Goal: Find contact information: Find contact information

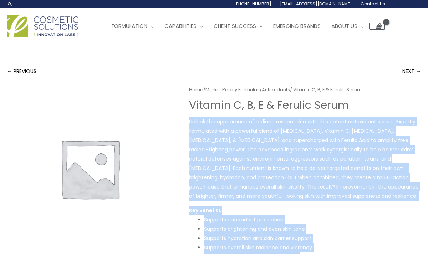
drag, startPoint x: 186, startPoint y: 88, endPoint x: 193, endPoint y: 115, distance: 27.8
click at [193, 115] on div "Home / Market Ready Formulas / Antioxidants / Vitamin C, B, E & Ferulic Serum V…" at bounding box center [214, 230] width 414 height 290
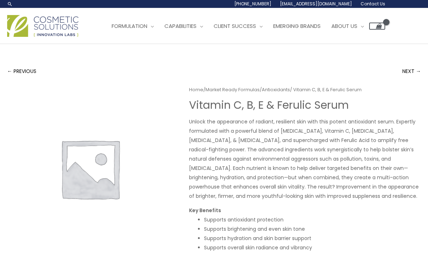
click at [198, 80] on div "← PREVIOUS NEXT → Home / Market Ready Formulas / Antioxidants / Vitamin C, B, E…" at bounding box center [214, 235] width 414 height 343
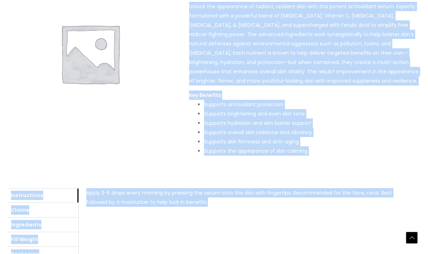
scroll to position [246, 0]
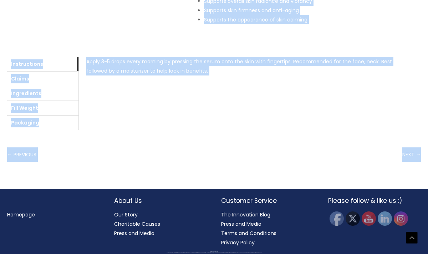
drag, startPoint x: 190, startPoint y: 106, endPoint x: 190, endPoint y: 154, distance: 47.1
click at [190, 154] on div "← PREVIOUS NEXT →" at bounding box center [214, 154] width 414 height 14
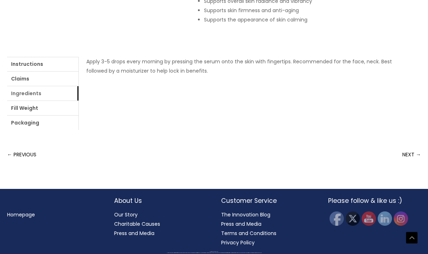
click at [54, 94] on link "Ingredients" at bounding box center [42, 93] width 71 height 14
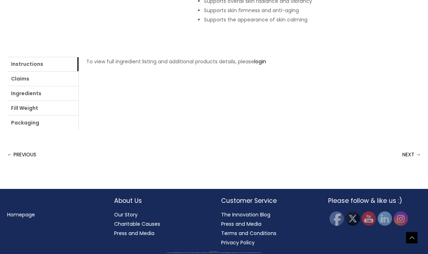
click at [51, 71] on li "Instructions" at bounding box center [42, 64] width 71 height 15
click at [48, 65] on link "Instructions" at bounding box center [42, 64] width 71 height 14
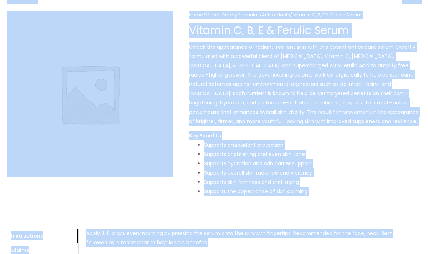
scroll to position [0, 0]
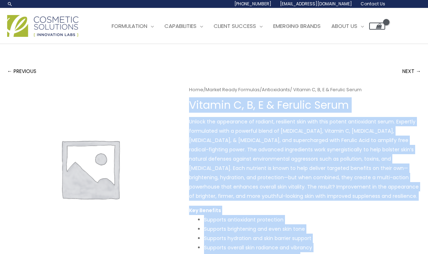
drag, startPoint x: 190, startPoint y: 75, endPoint x: 190, endPoint y: 101, distance: 26.8
click at [190, 101] on div "Home / Market Ready Formulas / Antioxidants / Vitamin C, B, E & Ferulic Serum V…" at bounding box center [214, 230] width 414 height 290
copy div "Vitamin C, B, E & Ferulic Serum Unlock the appearance of radiant, resilient ski…"
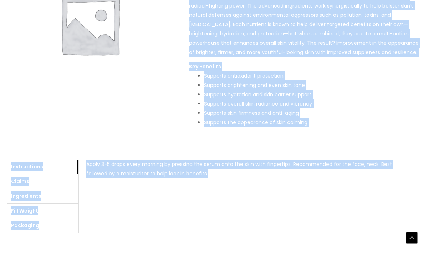
scroll to position [156, 0]
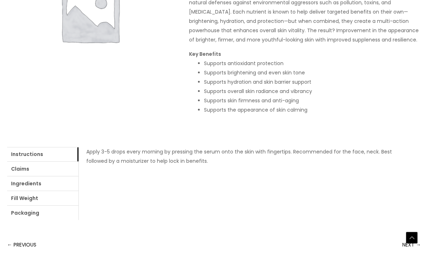
click at [188, 94] on div "Home / Market Ready Formulas / Antioxidants / Vitamin C, B, E & Ferulic Serum V…" at bounding box center [214, 74] width 414 height 290
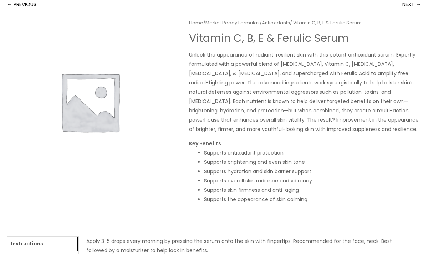
scroll to position [55, 0]
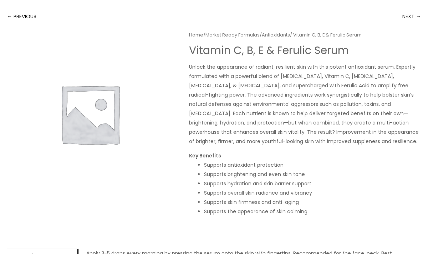
click at [256, 67] on p "Unlock the appearance of radiant, resilient skin with this potent antioxidant s…" at bounding box center [305, 104] width 232 height 84
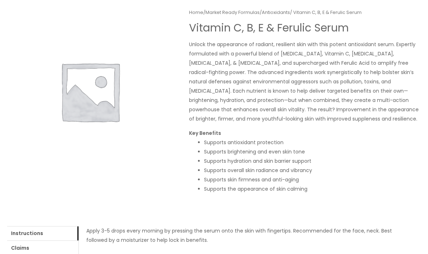
scroll to position [78, 0]
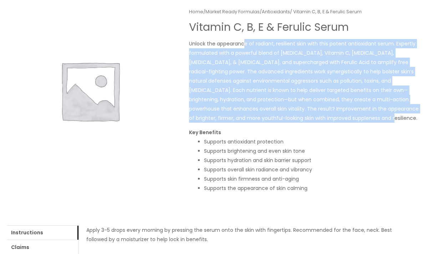
drag, startPoint x: 330, startPoint y: 121, endPoint x: 245, endPoint y: 43, distance: 115.2
click at [245, 43] on p "Unlock the appearance of radiant, resilient skin with this potent antioxidant s…" at bounding box center [305, 81] width 232 height 84
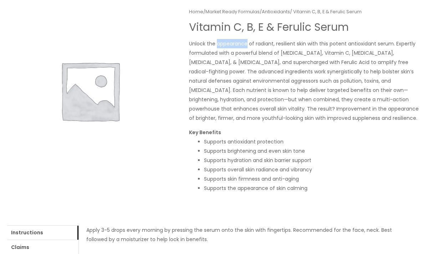
click at [245, 43] on p "Unlock the appearance of radiant, resilient skin with this potent antioxidant s…" at bounding box center [305, 81] width 232 height 84
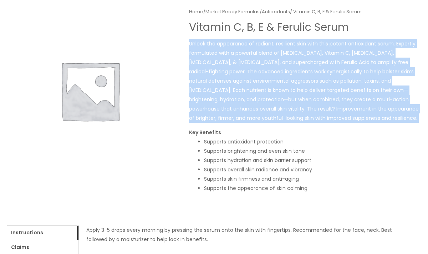
click at [245, 43] on p "Unlock the appearance of radiant, resilient skin with this potent antioxidant s…" at bounding box center [305, 81] width 232 height 84
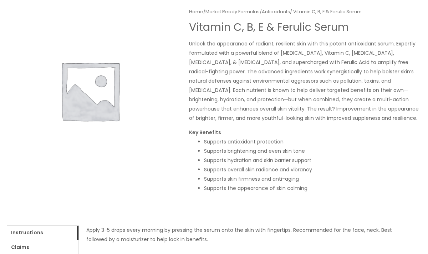
click at [247, 65] on p "Unlock the appearance of radiant, resilient skin with this potent antioxidant s…" at bounding box center [305, 81] width 232 height 84
click at [261, 75] on p "Unlock the appearance of radiant, resilient skin with this potent antioxidant s…" at bounding box center [305, 81] width 232 height 84
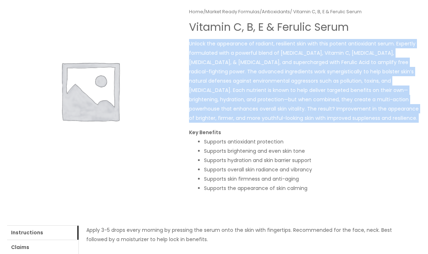
click at [261, 75] on p "Unlock the appearance of radiant, resilient skin with this potent antioxidant s…" at bounding box center [305, 81] width 232 height 84
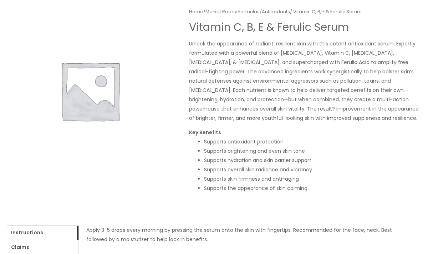
click at [267, 82] on p "Unlock the appearance of radiant, resilient skin with this potent antioxidant s…" at bounding box center [305, 81] width 232 height 84
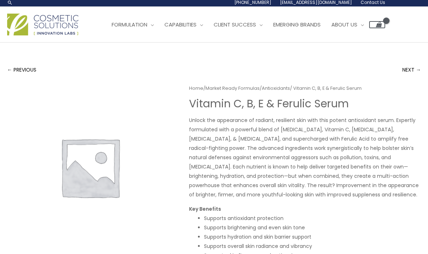
scroll to position [0, 0]
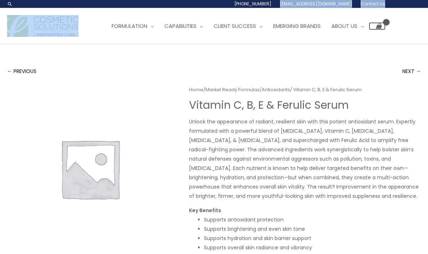
drag, startPoint x: 357, startPoint y: 10, endPoint x: 297, endPoint y: 7, distance: 59.7
click at [297, 7] on header "Search... 1.888.883.0540 info@naturalskincare.com Contact Us Main Menu Formulat…" at bounding box center [214, 22] width 428 height 44
copy header "info@naturalskincare.com Contact Us Main Menu"
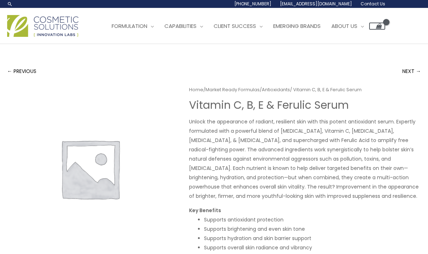
click at [338, 45] on div "← PREVIOUS NEXT → Home / Market Ready Formulas / Antioxidants / Vitamin C, B, E…" at bounding box center [214, 239] width 428 height 391
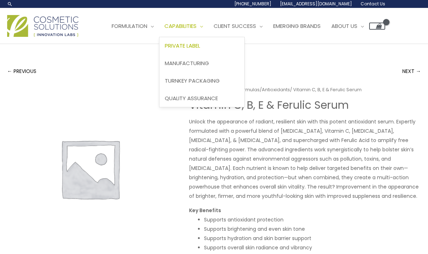
click at [199, 47] on span "Private Label" at bounding box center [182, 45] width 35 height 7
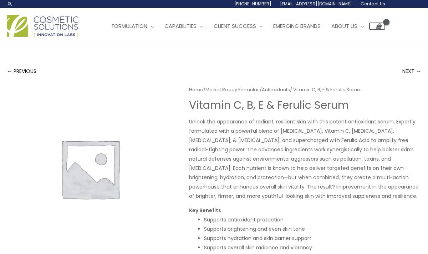
click at [225, 104] on h1 "Vitamin C, B, E & Ferulic Serum" at bounding box center [305, 105] width 232 height 13
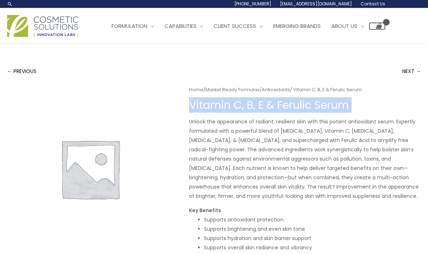
click at [225, 104] on h1 "Vitamin C, B, E & Ferulic Serum" at bounding box center [305, 105] width 232 height 13
copy div "Vitamin C, B, E & Ferulic Serum"
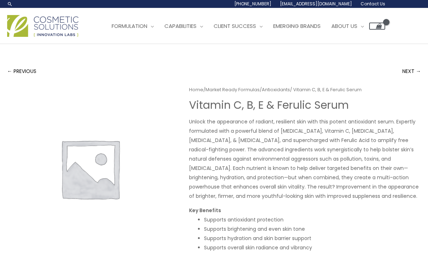
click at [106, 81] on div "← PREVIOUS NEXT → Home / Market Ready Formulas / Antioxidants / Vitamin C, B, E…" at bounding box center [214, 235] width 414 height 343
click at [367, 3] on span "Contact Us" at bounding box center [373, 4] width 25 height 6
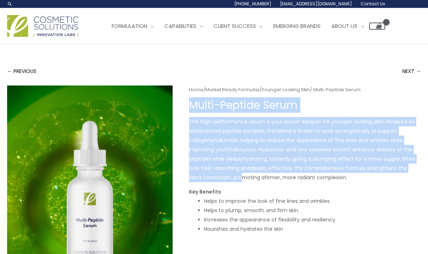
drag, startPoint x: 193, startPoint y: 104, endPoint x: 227, endPoint y: 176, distance: 79.5
click at [227, 177] on div "Home / Market Ready Formulas / Younger Looking Skin / Multi-Peptide Serum Multi…" at bounding box center [305, 165] width 232 height 160
click at [227, 176] on span "deeply effective, this comprehensive formula strengthens the skin’s foundation,…" at bounding box center [298, 172] width 218 height 16
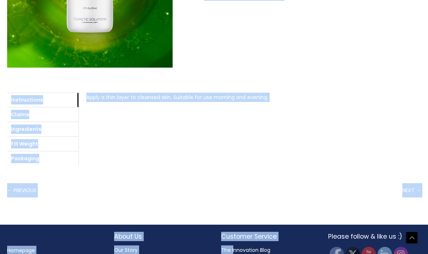
scroll to position [234, 0]
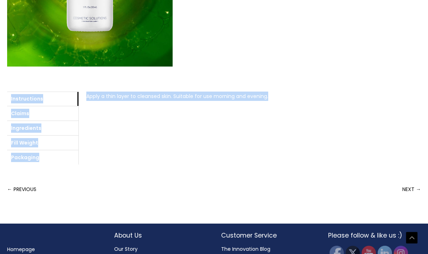
drag, startPoint x: 192, startPoint y: 107, endPoint x: 186, endPoint y: 149, distance: 42.2
click at [186, 149] on div "Home / Market Ready Formulas / Younger Looking Skin / Multi-Peptide Serum Multi…" at bounding box center [214, 8] width 414 height 312
copy div "Multi-Peptide Serum This high-performance serum is your secret weapon for young…"
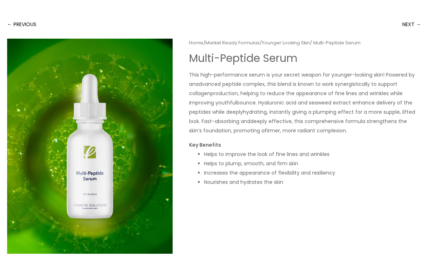
scroll to position [0, 0]
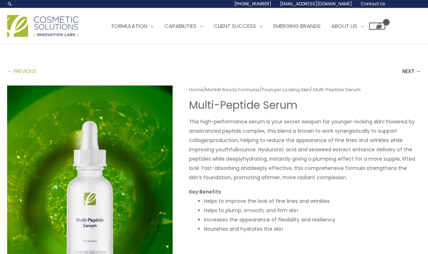
click at [10, 70] on link "← PREVIOUS" at bounding box center [21, 71] width 29 height 14
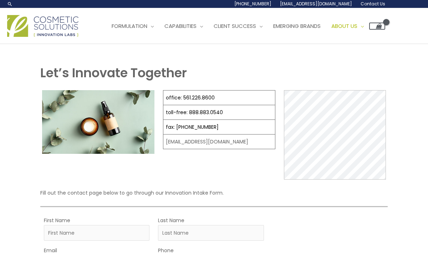
click at [210, 144] on td "[EMAIL_ADDRESS][DOMAIN_NAME]" at bounding box center [219, 141] width 112 height 15
copy div "[EMAIL_ADDRESS][DOMAIN_NAME]"
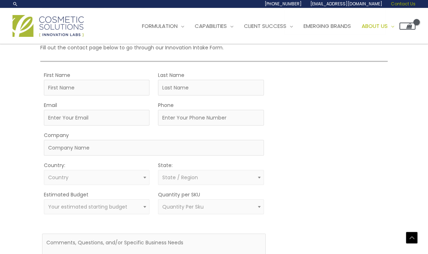
scroll to position [135, 0]
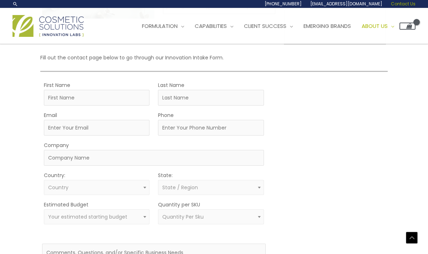
click at [230, 221] on span "Quantity Per Sku" at bounding box center [211, 216] width 106 height 15
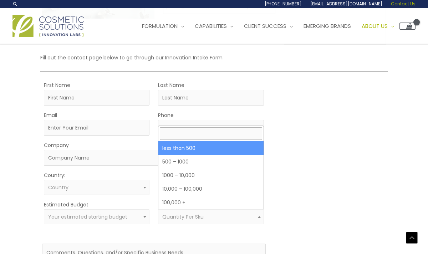
click at [306, 202] on div "MOQ TRIGGER STEP 2 TRIGGER" at bounding box center [331, 198] width 112 height 237
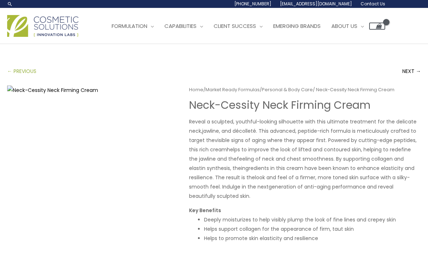
click at [31, 72] on link "← PREVIOUS" at bounding box center [21, 71] width 29 height 14
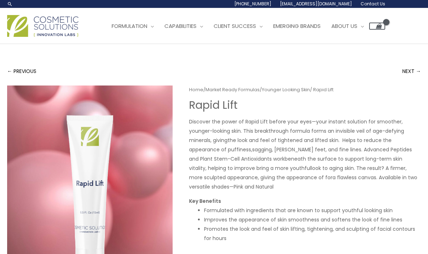
click at [46, 24] on img at bounding box center [42, 26] width 71 height 22
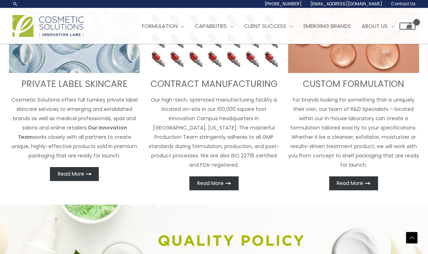
scroll to position [271, 0]
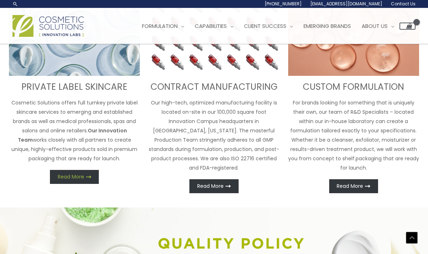
click at [80, 170] on link "Read More" at bounding box center [74, 177] width 49 height 14
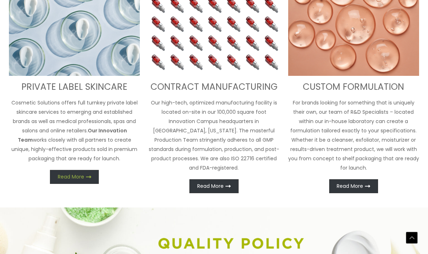
scroll to position [280, 0]
click at [85, 174] on link "Read More" at bounding box center [74, 177] width 49 height 14
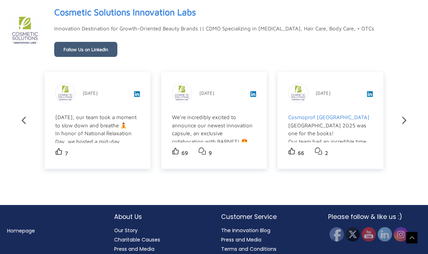
scroll to position [1210, 0]
